Goal: Task Accomplishment & Management: Manage account settings

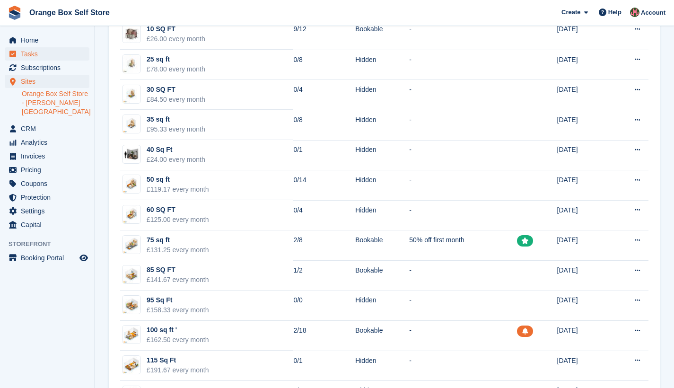
scroll to position [121, 0]
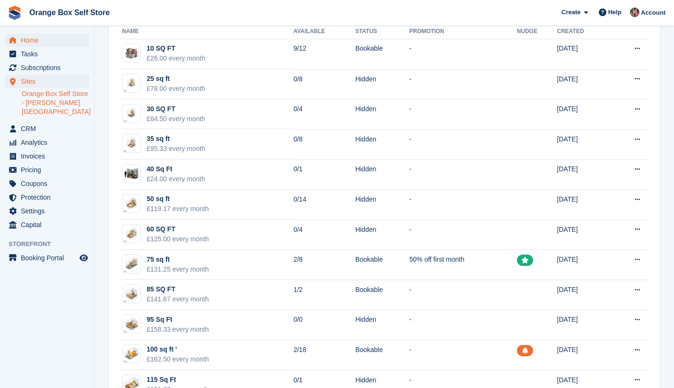
click at [29, 43] on span "Home" at bounding box center [49, 40] width 57 height 13
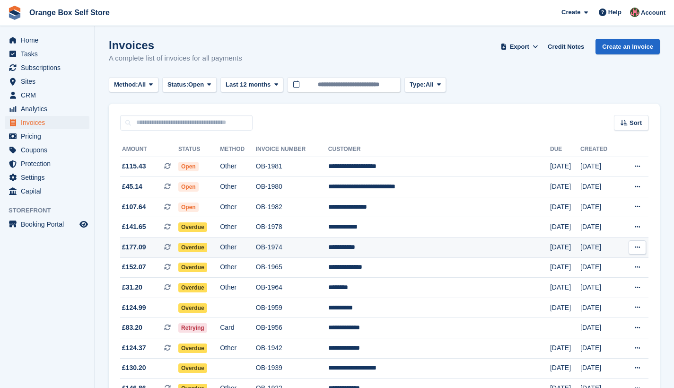
scroll to position [66, 0]
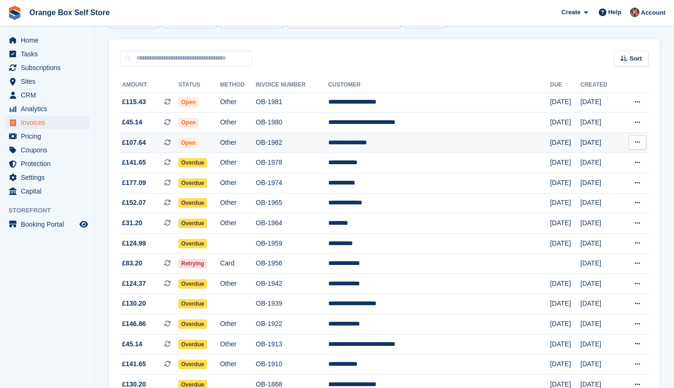
click at [199, 144] on span "Open" at bounding box center [188, 142] width 20 height 9
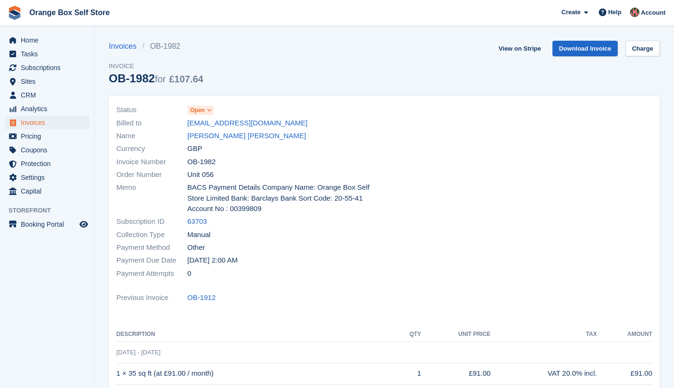
click at [210, 110] on icon at bounding box center [209, 110] width 5 height 6
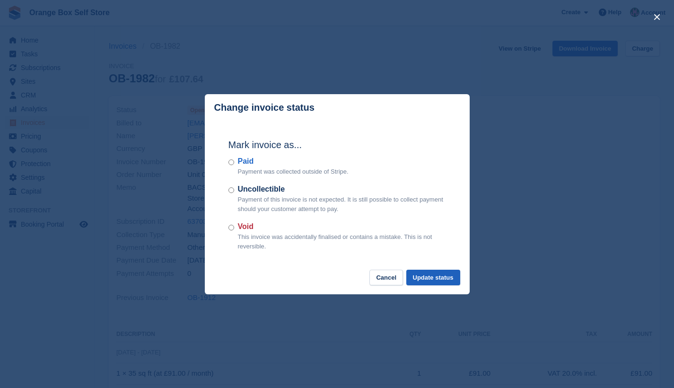
click at [434, 276] on button "Update status" at bounding box center [433, 277] width 54 height 16
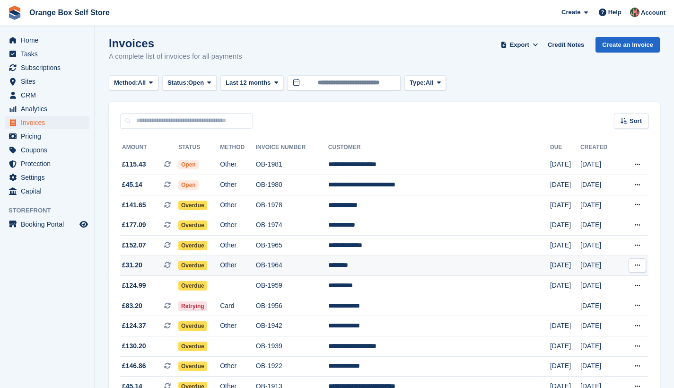
scroll to position [4, 0]
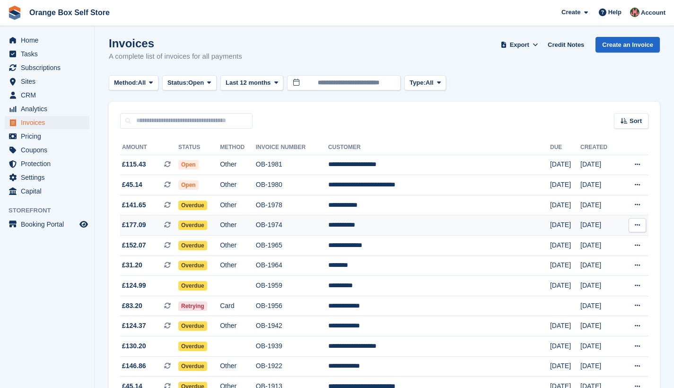
click at [297, 229] on td "OB-1974" at bounding box center [292, 225] width 72 height 20
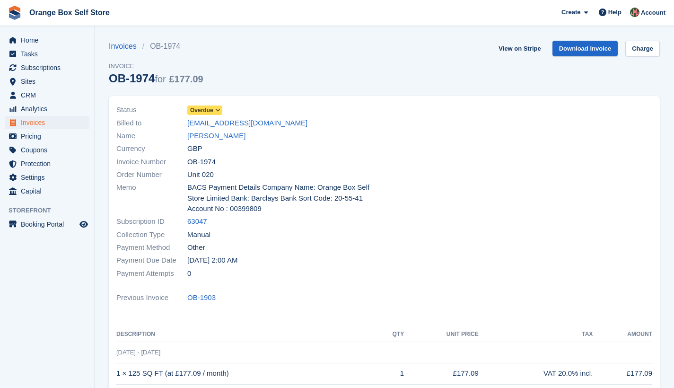
click at [219, 109] on icon at bounding box center [217, 110] width 5 height 6
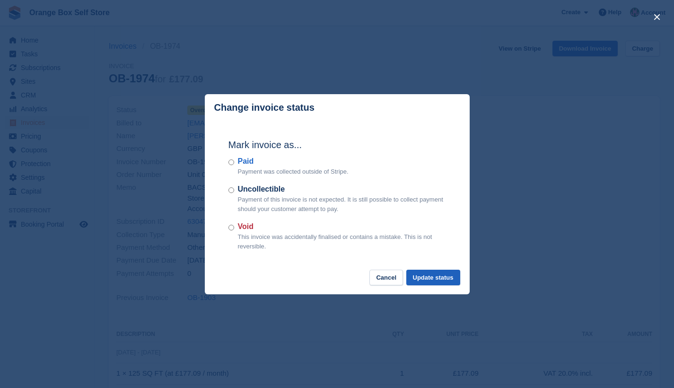
click at [422, 274] on button "Update status" at bounding box center [433, 277] width 54 height 16
